Goal: Task Accomplishment & Management: Manage account settings

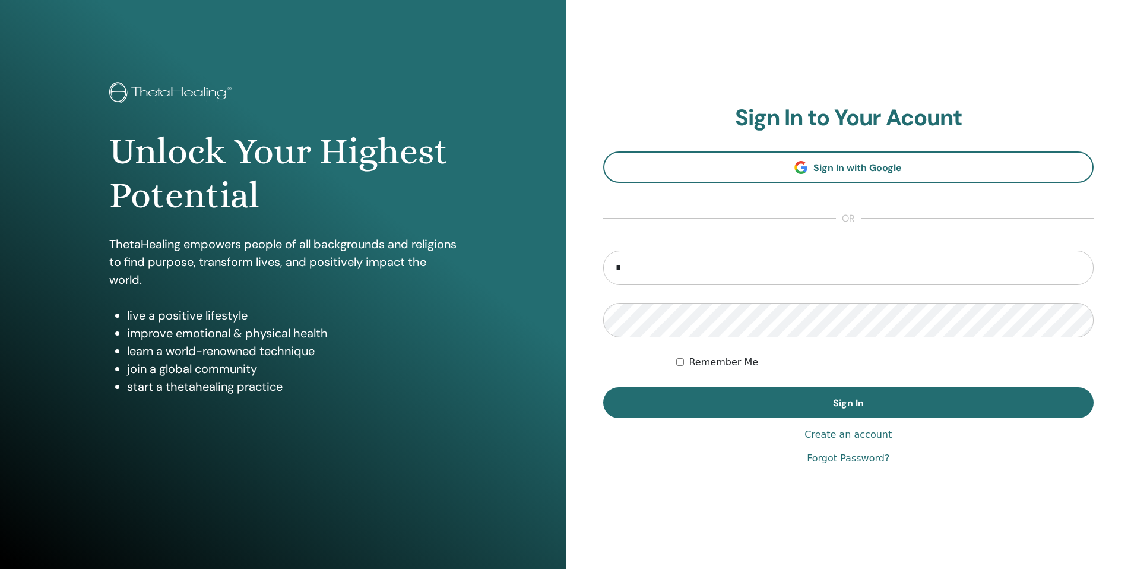
type input "**********"
click at [603, 387] on button "Sign In" at bounding box center [848, 402] width 491 height 31
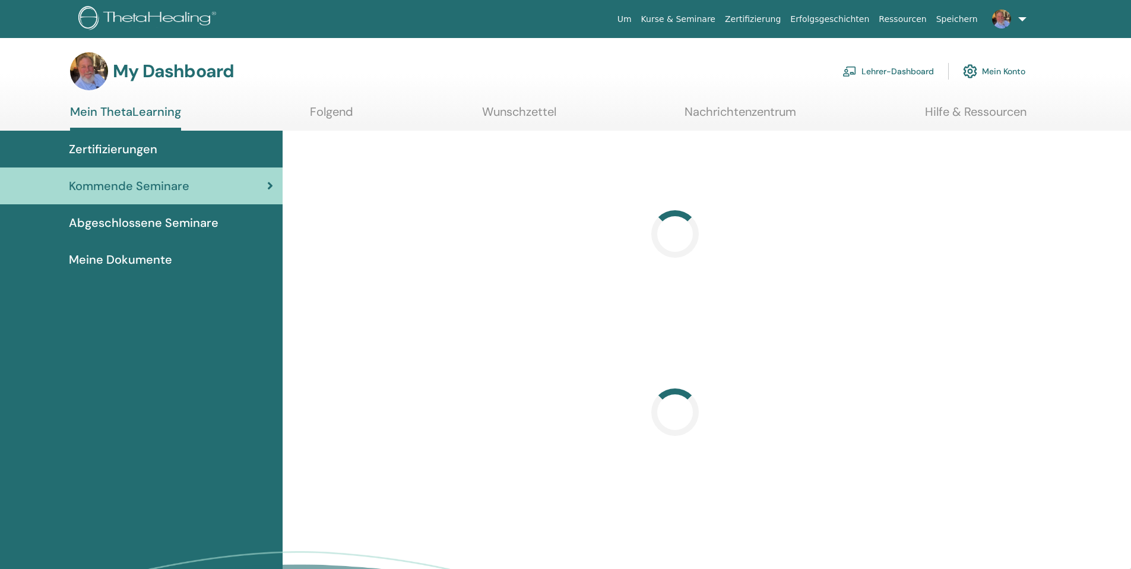
click at [865, 75] on link "Lehrer-Dashboard" at bounding box center [887, 71] width 91 height 26
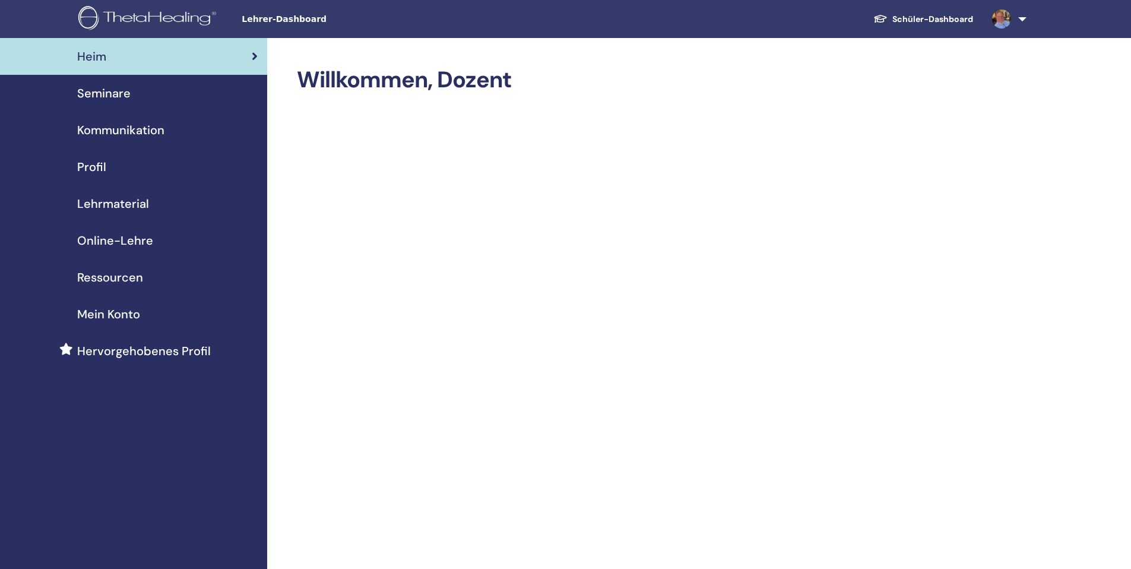
click at [107, 97] on span "Seminare" at bounding box center [103, 93] width 53 height 18
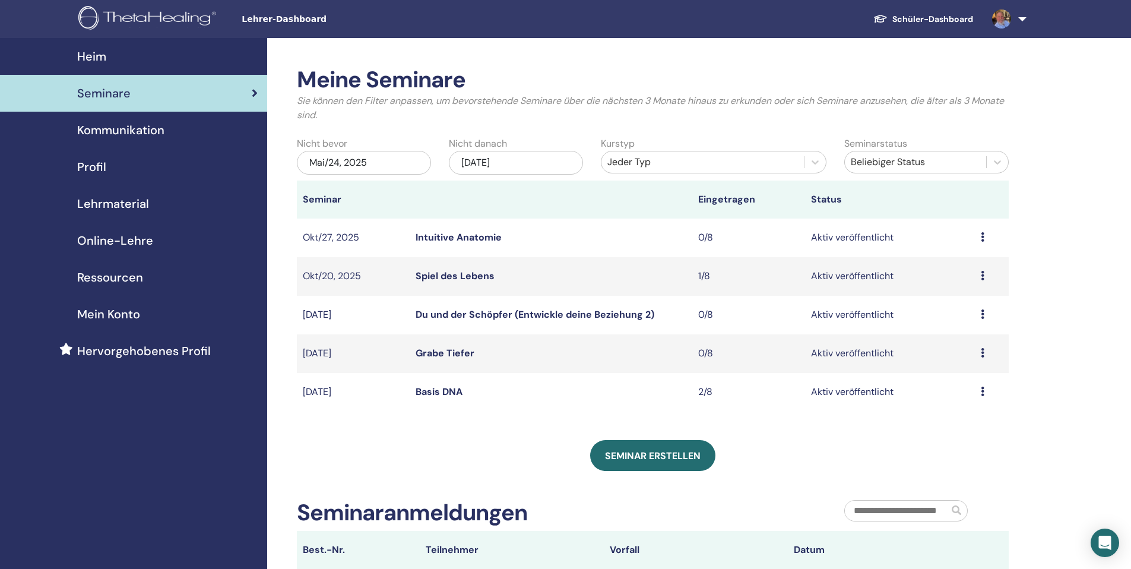
click at [381, 169] on div "Mai/24, 2025" at bounding box center [364, 163] width 134 height 24
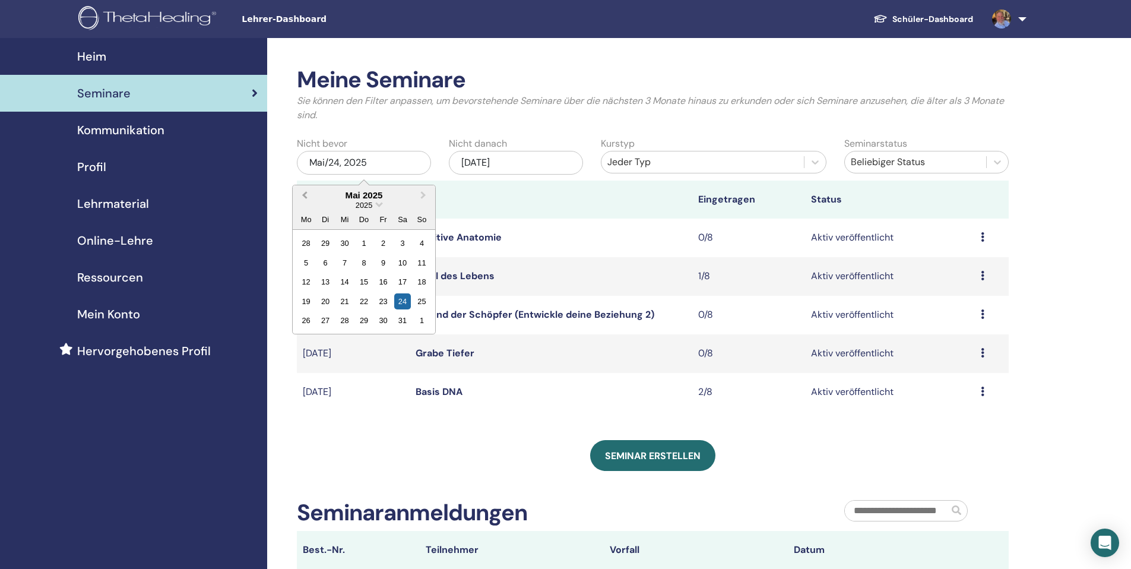
click at [309, 193] on button "Previous Month" at bounding box center [303, 195] width 19 height 19
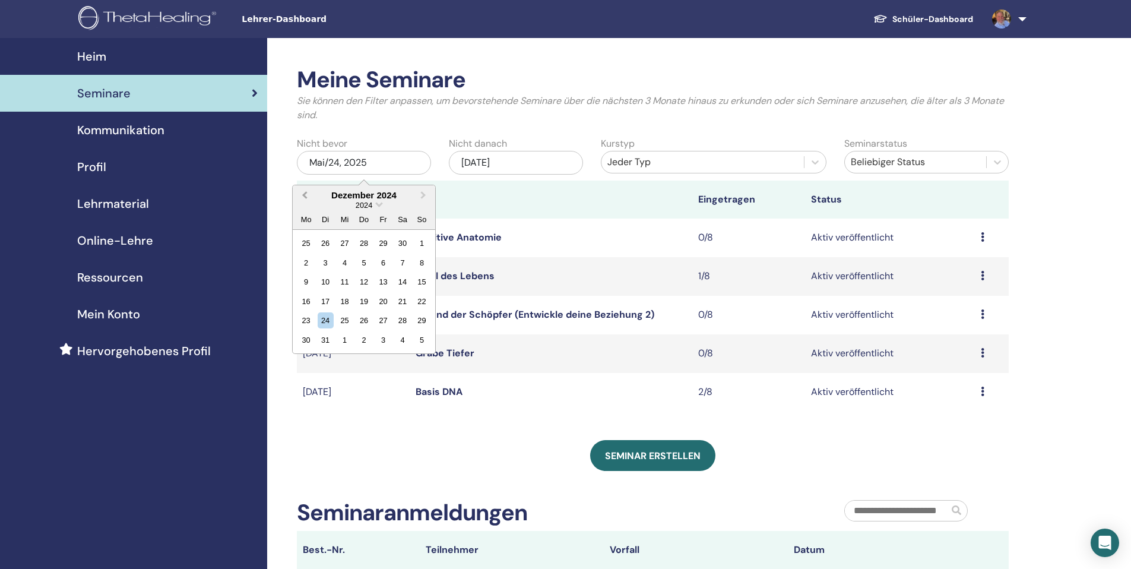
click at [309, 193] on button "Previous Month" at bounding box center [303, 195] width 19 height 19
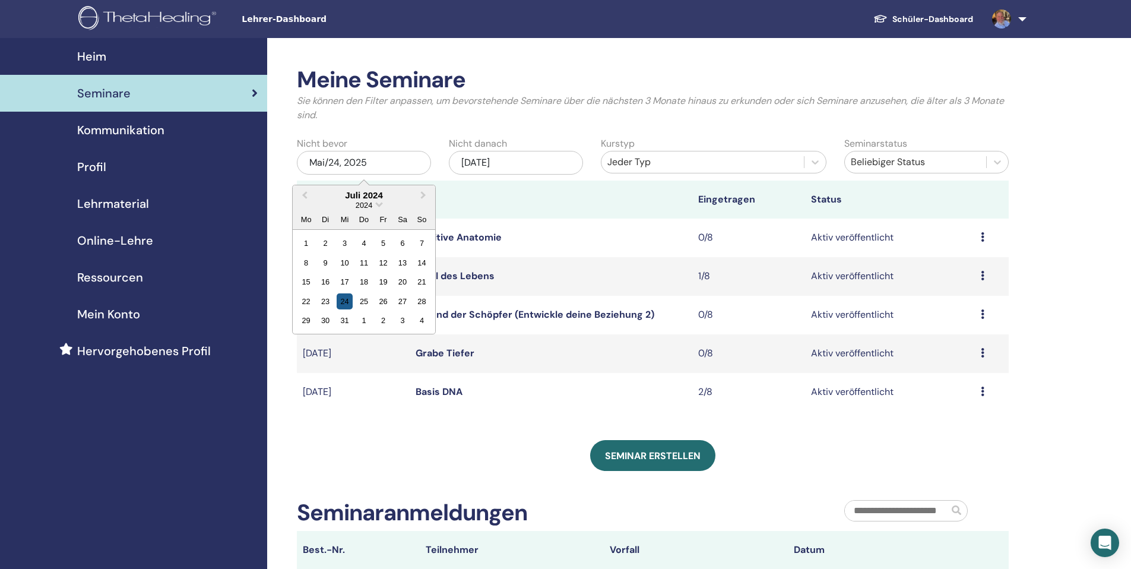
click at [349, 302] on div "24" at bounding box center [345, 301] width 16 height 16
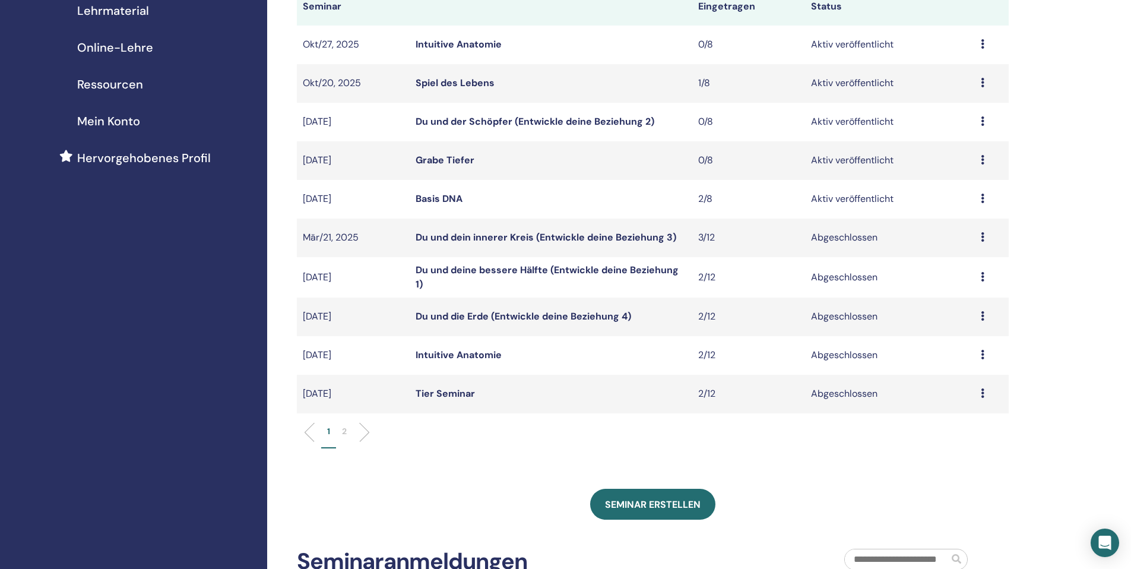
scroll to position [195, 0]
click at [342, 427] on p "2" at bounding box center [344, 429] width 5 height 12
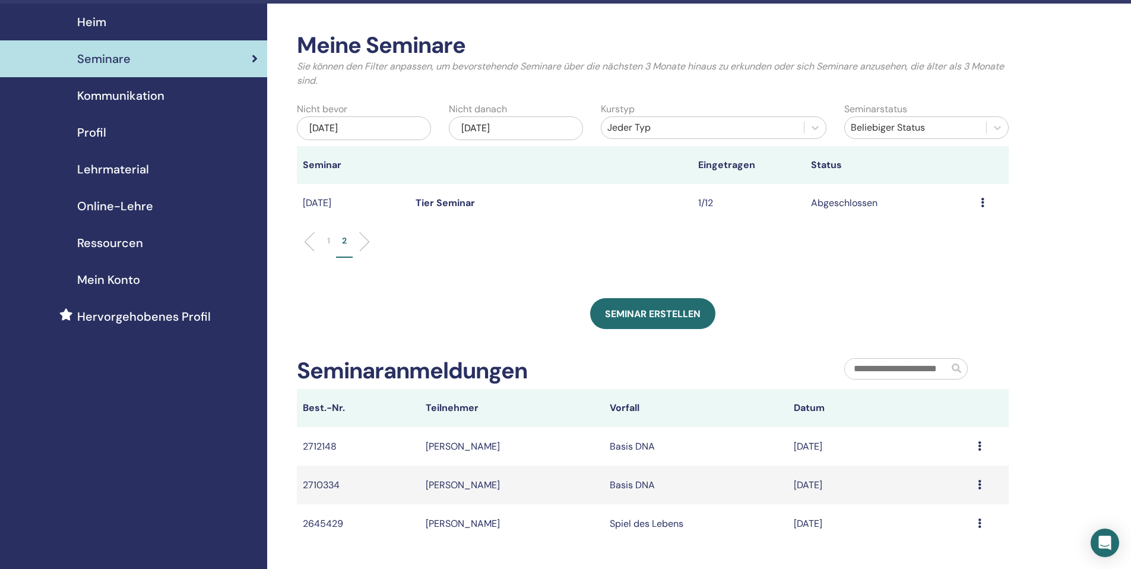
scroll to position [17, 0]
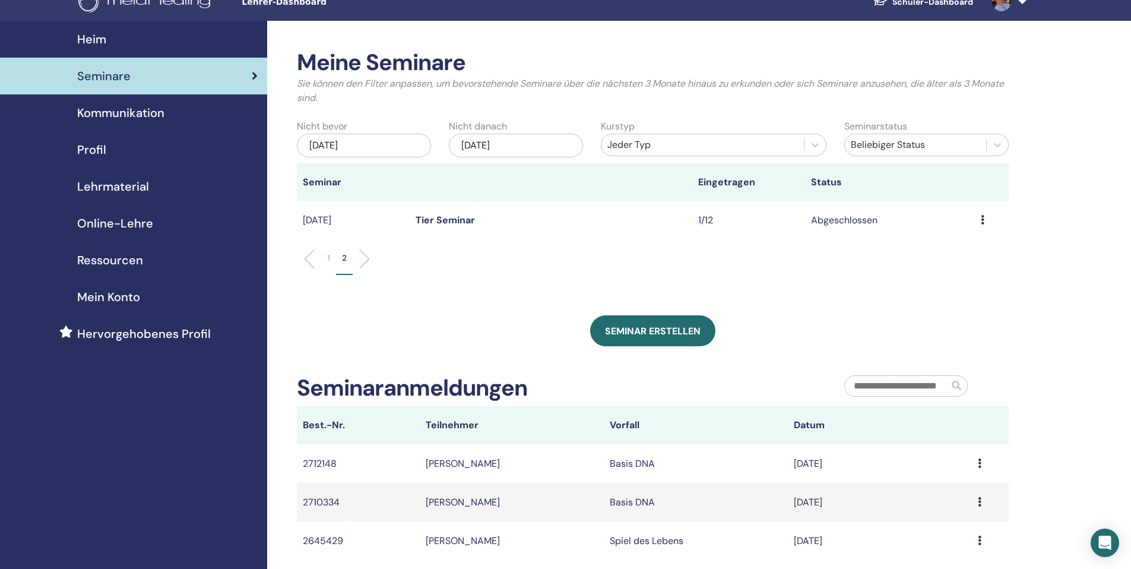
drag, startPoint x: 395, startPoint y: 147, endPoint x: 385, endPoint y: 143, distance: 10.9
click at [385, 143] on div "Jul/24, 2024" at bounding box center [364, 146] width 134 height 24
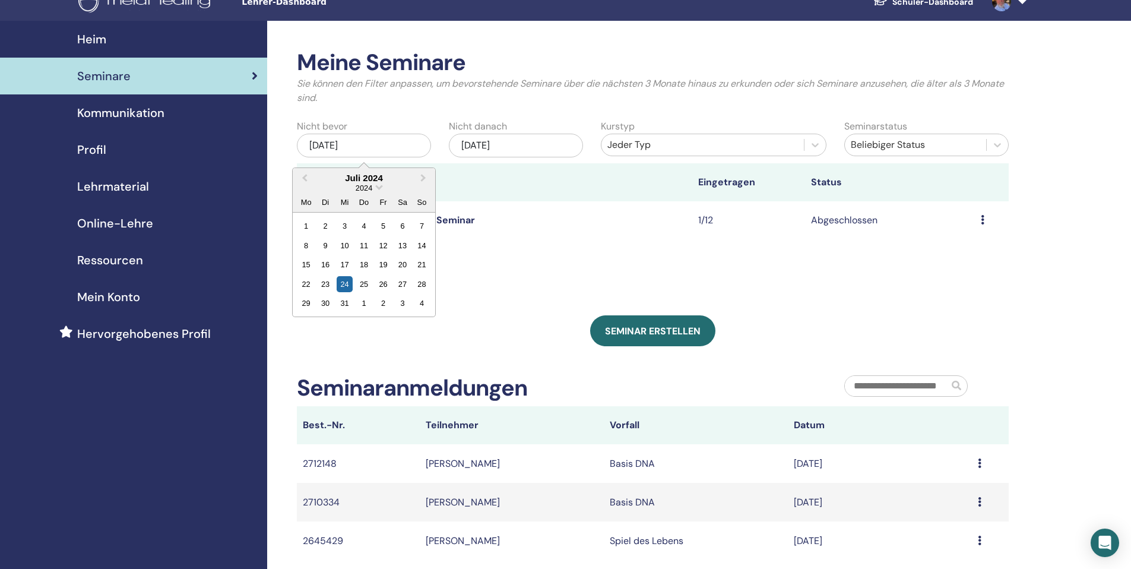
click at [385, 144] on div "Jul/24, 2024" at bounding box center [364, 146] width 134 height 24
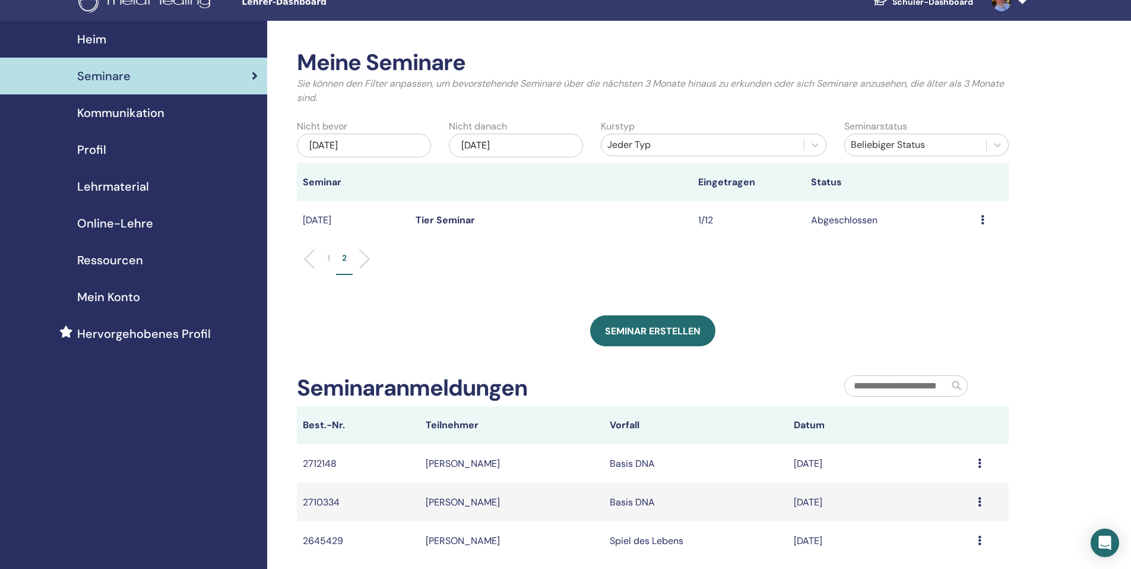
click at [381, 142] on div "Jul/24, 2024" at bounding box center [364, 146] width 134 height 24
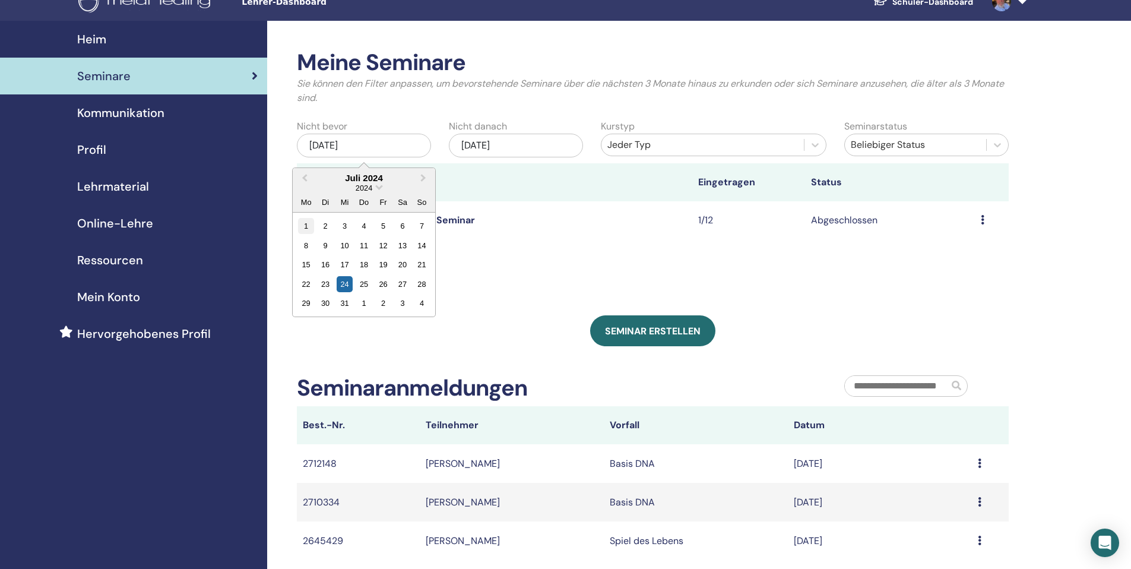
click at [309, 226] on div "1" at bounding box center [306, 226] width 16 height 16
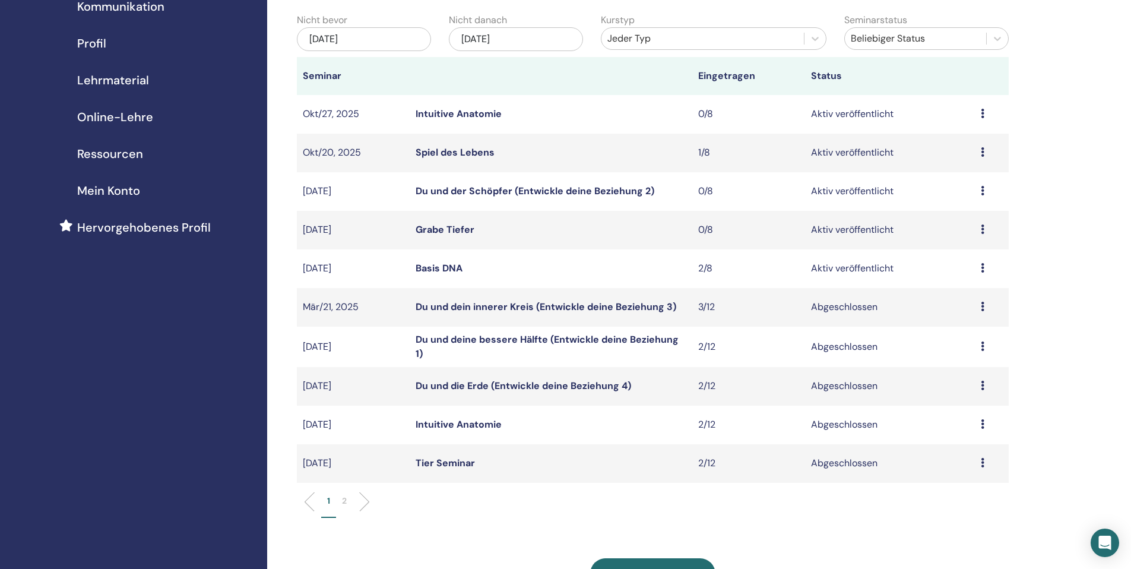
scroll to position [399, 0]
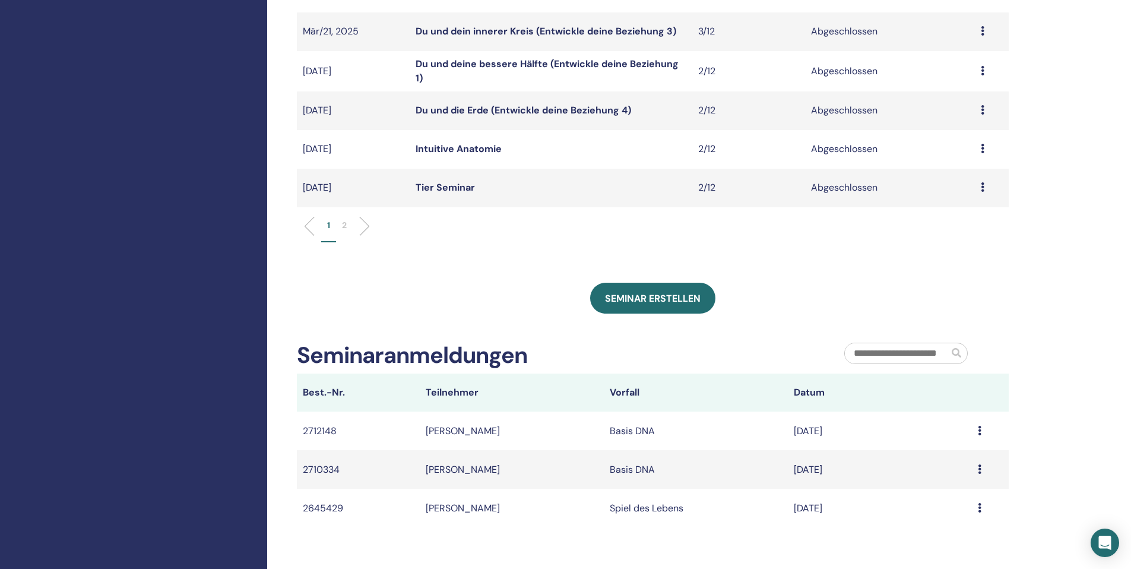
click at [347, 227] on li "2" at bounding box center [344, 230] width 17 height 23
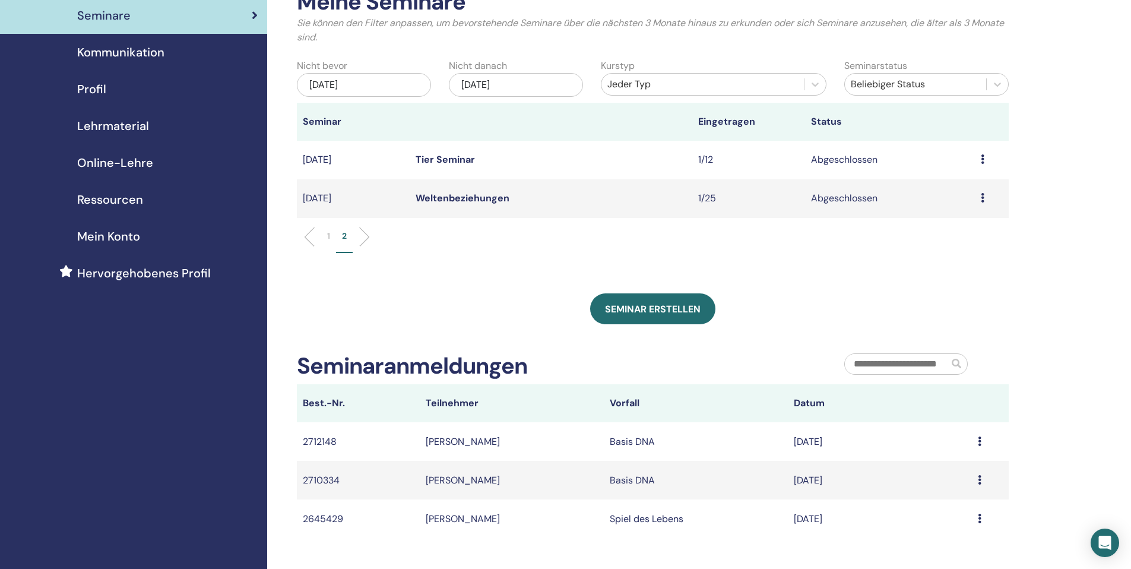
scroll to position [0, 0]
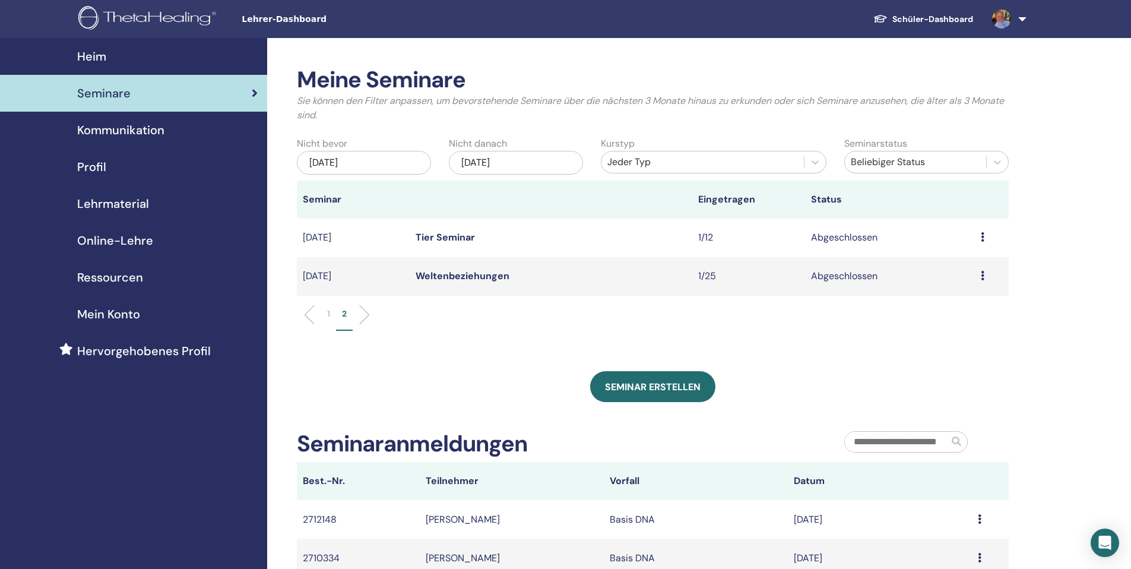
click at [326, 310] on li "1" at bounding box center [328, 318] width 15 height 23
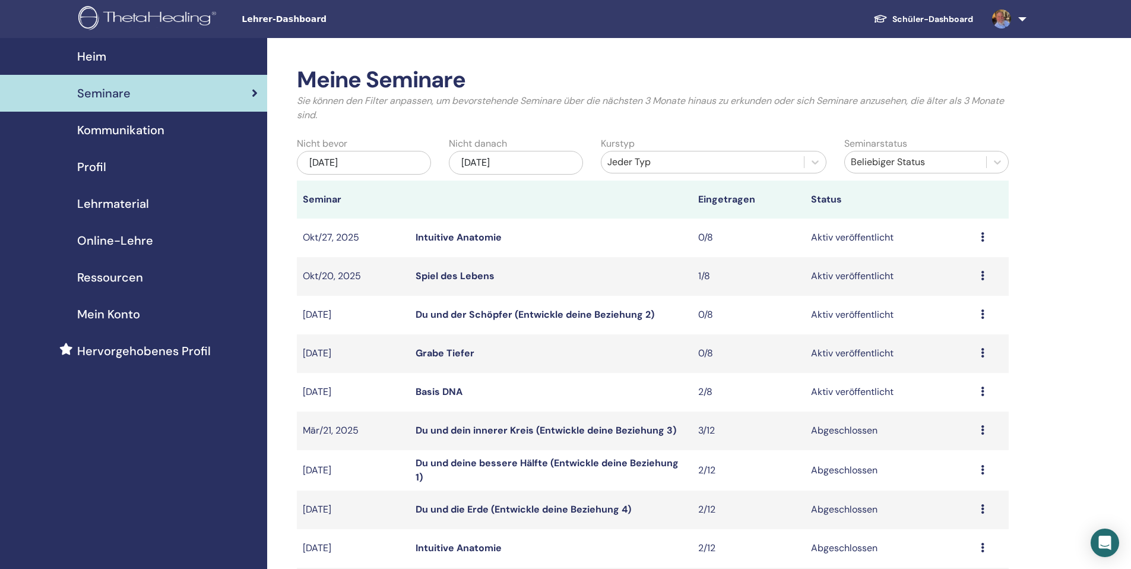
click at [983, 391] on icon at bounding box center [983, 390] width 4 height 9
click at [961, 437] on link "Teilnehmer" at bounding box center [951, 436] width 48 height 12
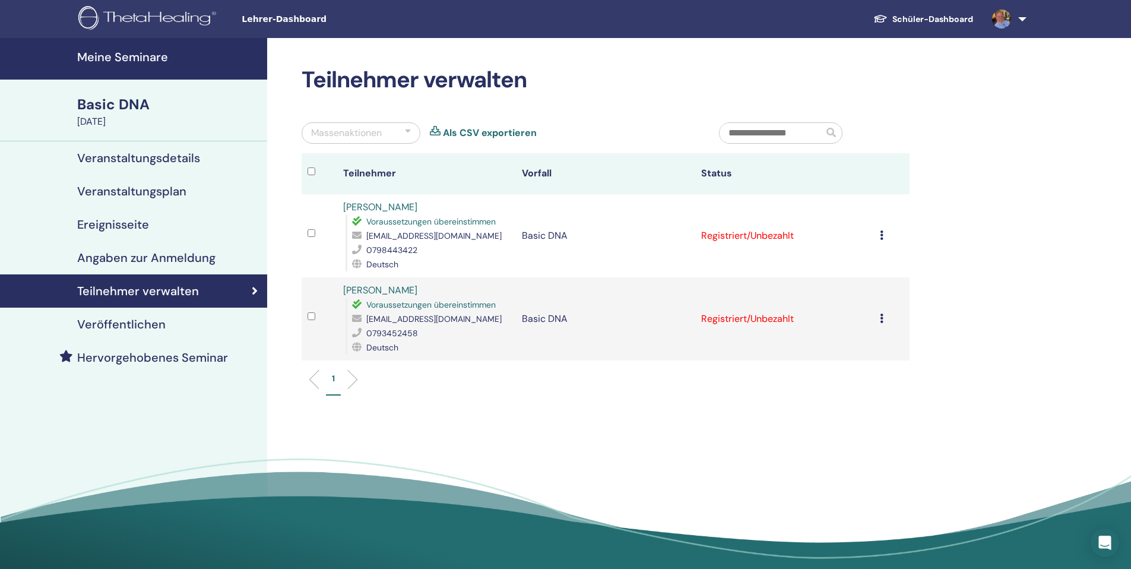
click at [882, 237] on icon at bounding box center [882, 234] width 4 height 9
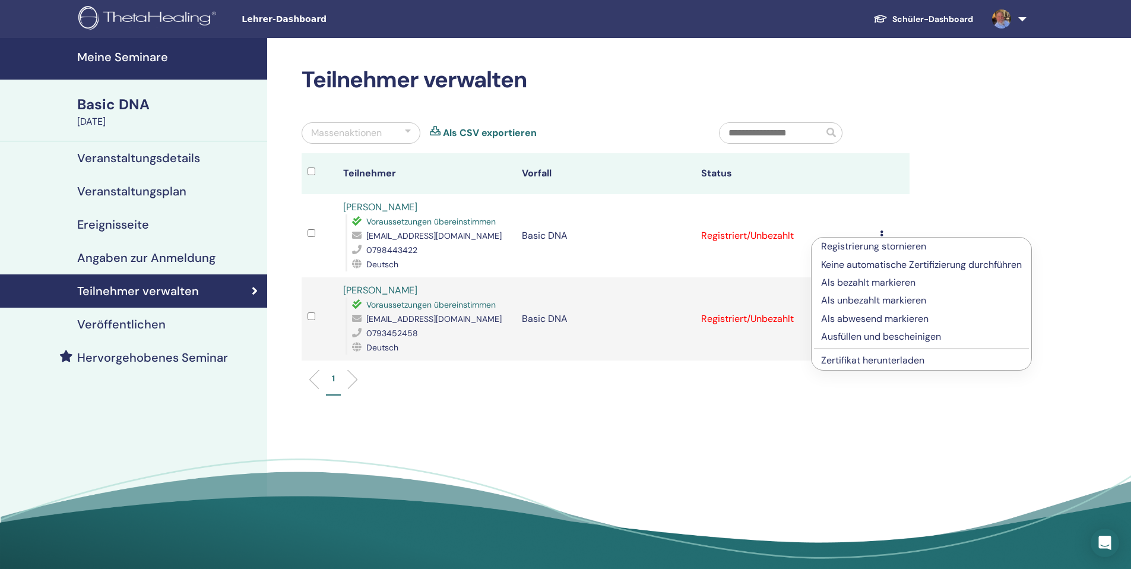
click at [875, 357] on link "Zertifikat herunterladen" at bounding box center [872, 360] width 103 height 12
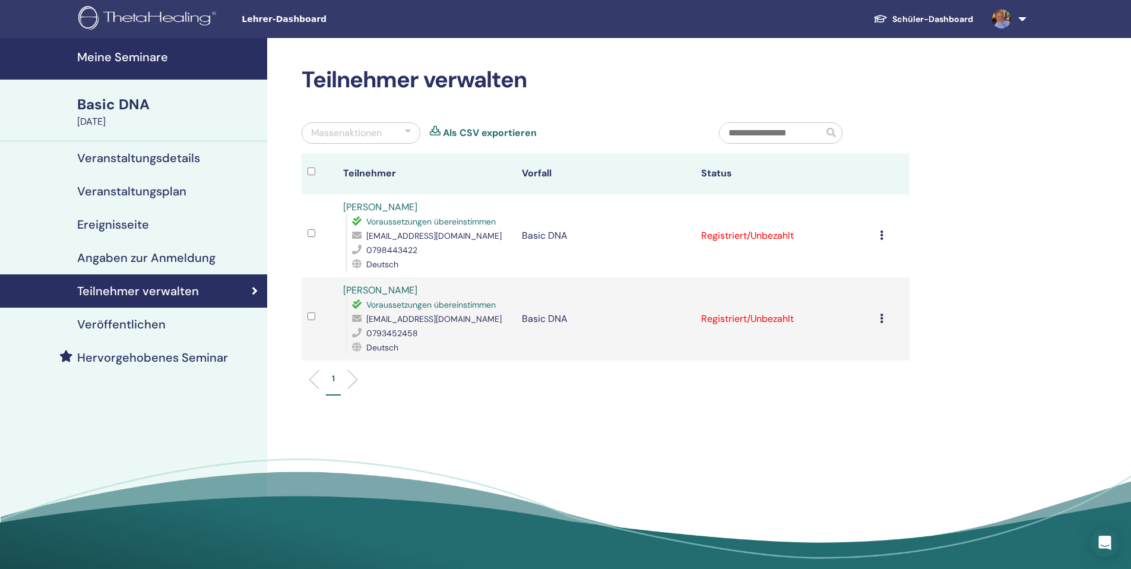
click at [881, 323] on div "Registrierung stornieren Keine automatische Zertifizierung durchführen Als beza…" at bounding box center [892, 319] width 24 height 14
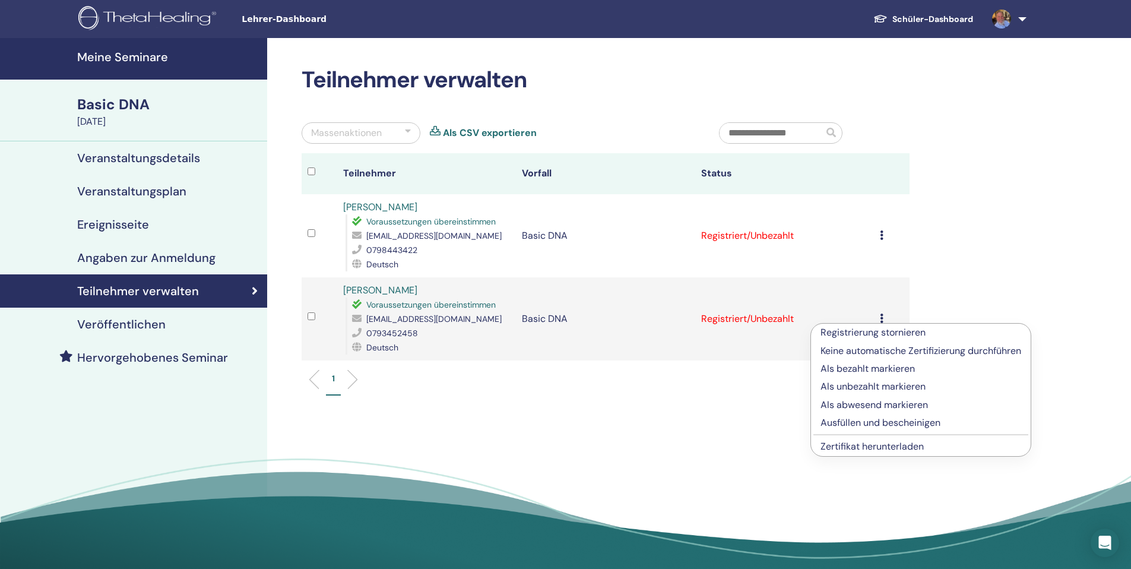
click at [871, 446] on link "Zertifikat herunterladen" at bounding box center [871, 446] width 103 height 12
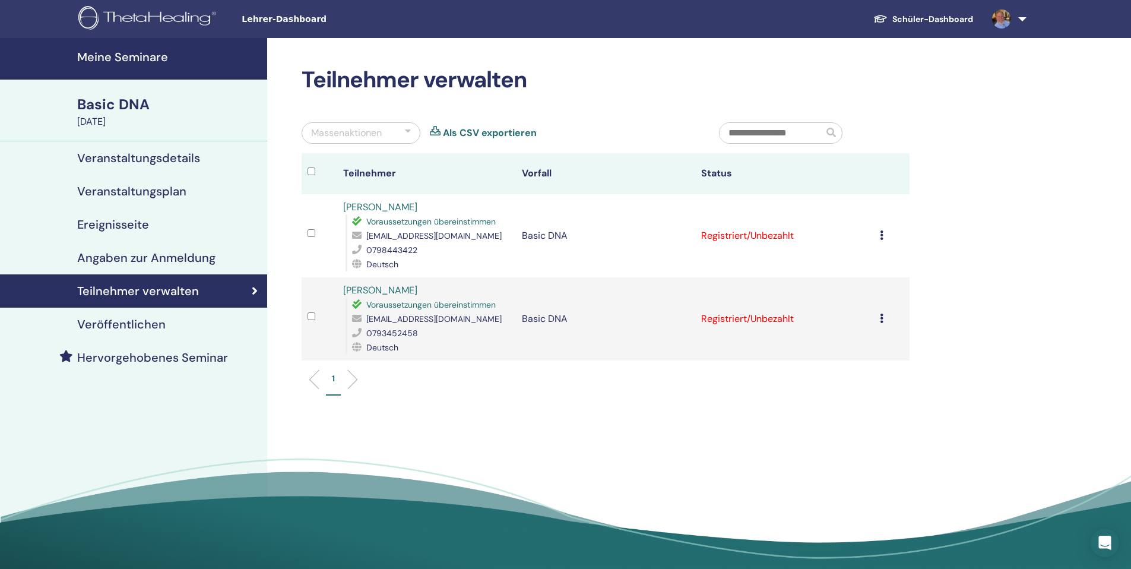
drag, startPoint x: 997, startPoint y: 17, endPoint x: 999, endPoint y: 23, distance: 6.4
click at [997, 17] on img at bounding box center [1001, 18] width 19 height 19
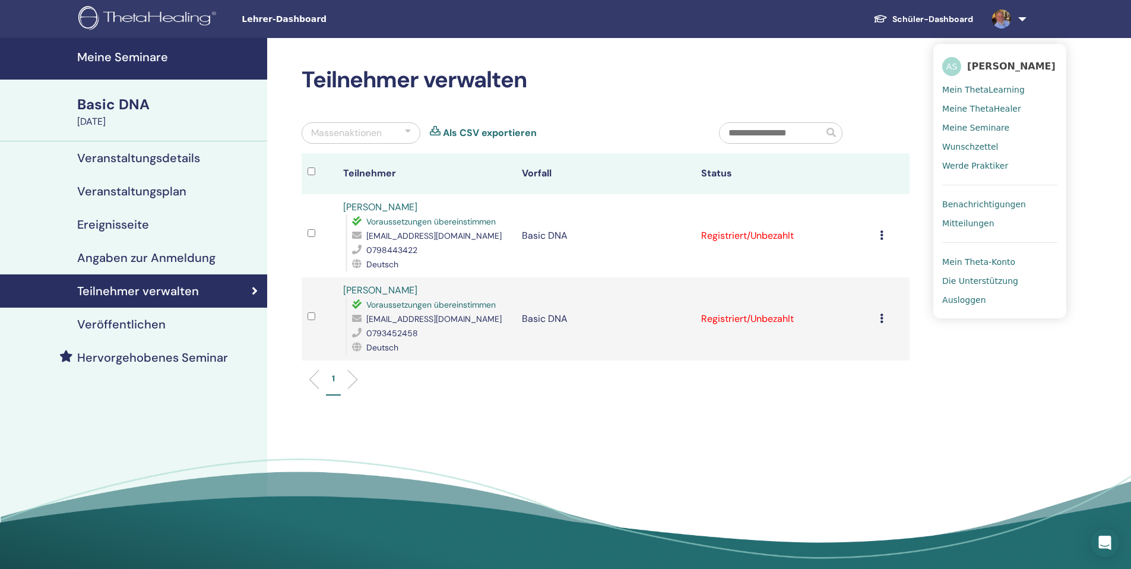
click at [944, 300] on span "Ausloggen" at bounding box center [963, 299] width 43 height 11
